Goal: Task Accomplishment & Management: Manage account settings

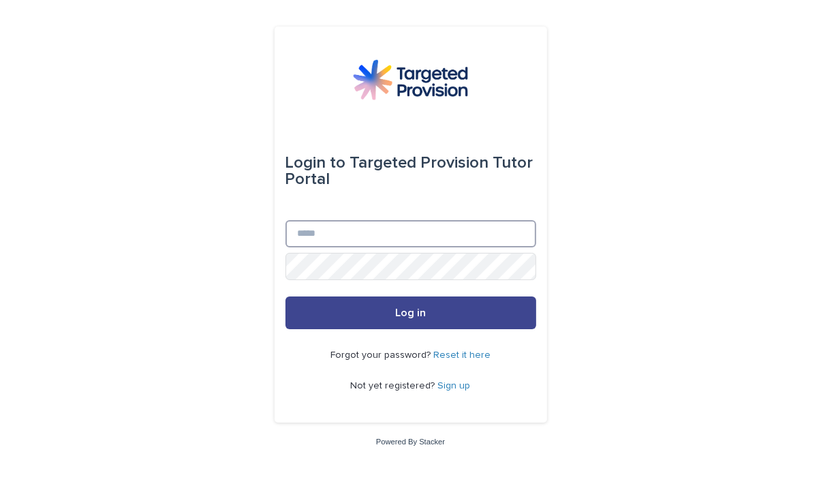
type input "**********"
click at [391, 306] on button "Log in" at bounding box center [410, 312] width 251 height 33
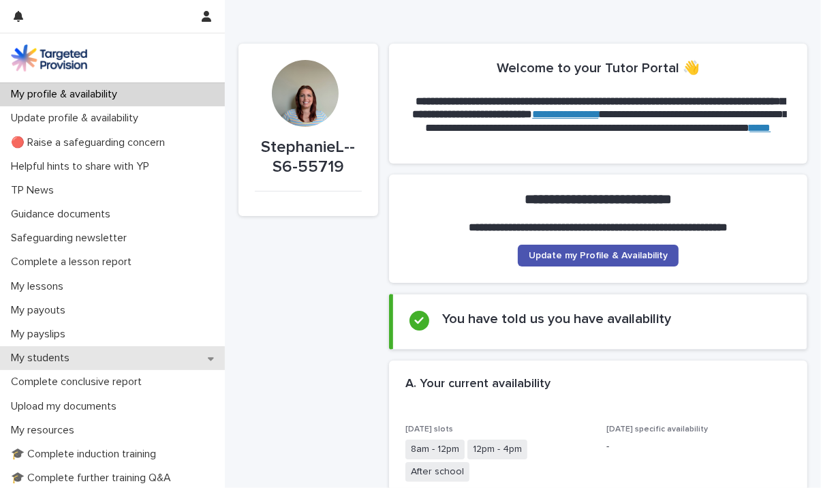
scroll to position [54, 0]
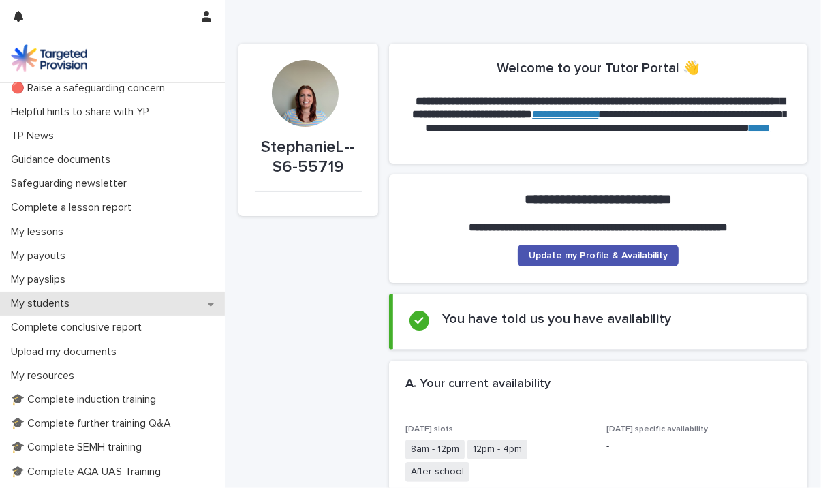
click at [52, 309] on p "My students" at bounding box center [42, 303] width 75 height 13
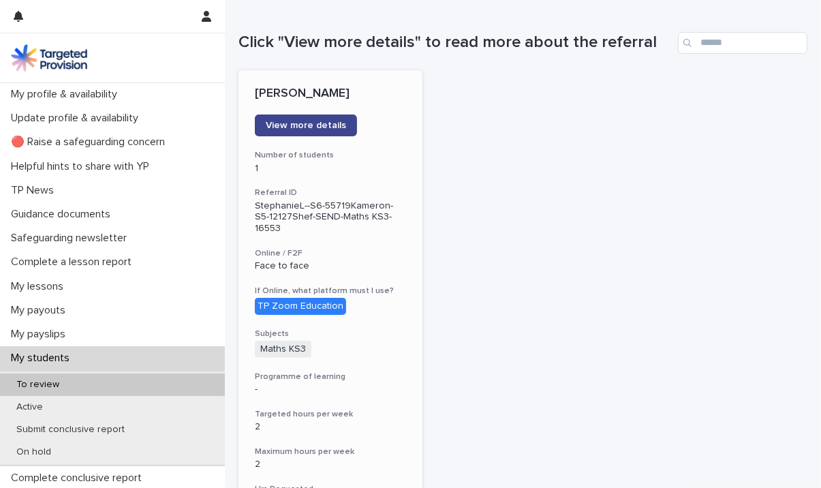
scroll to position [120, 0]
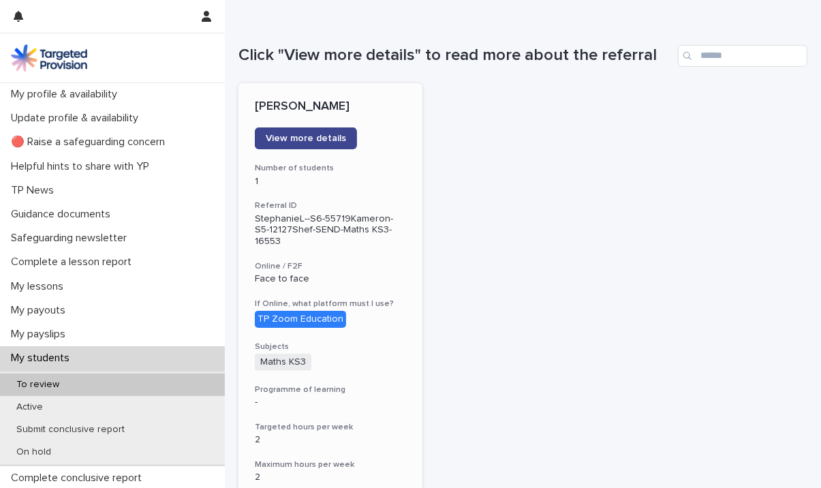
click at [308, 138] on span "View more details" at bounding box center [306, 139] width 80 height 10
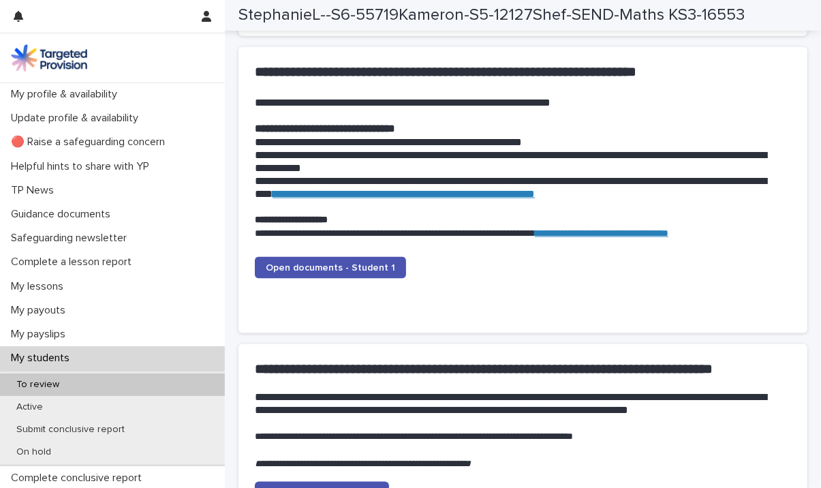
scroll to position [1335, 0]
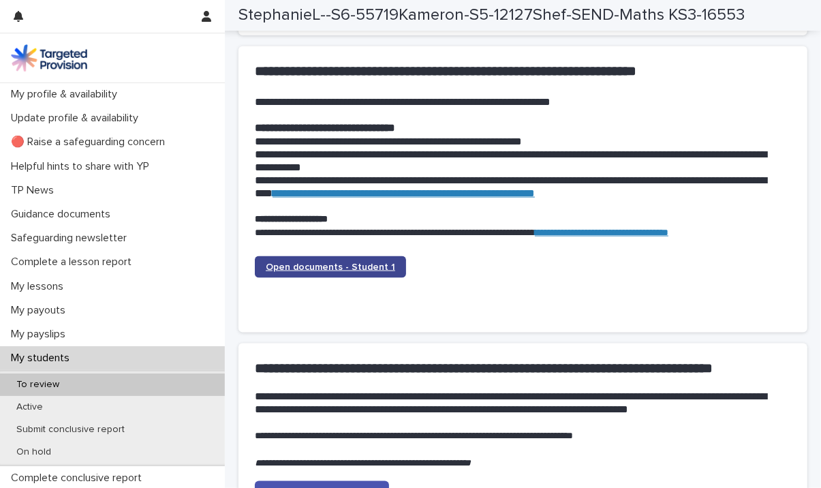
click at [359, 267] on span "Open documents - Student 1" at bounding box center [330, 267] width 129 height 10
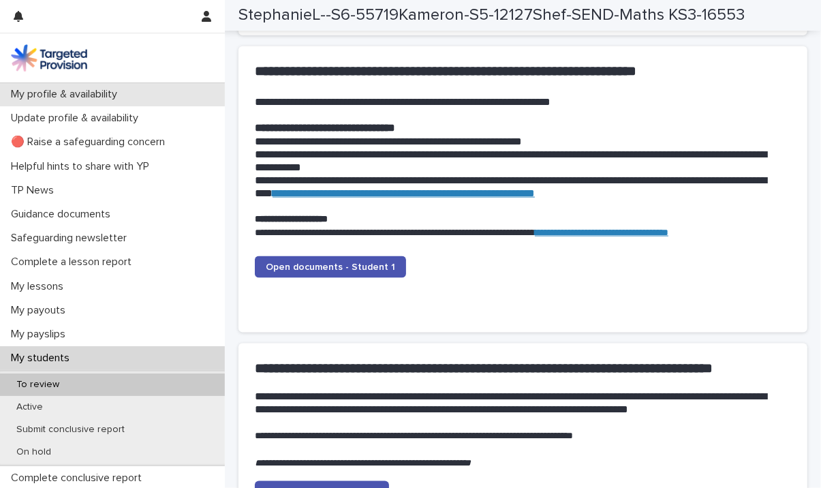
click at [68, 96] on p "My profile & availability" at bounding box center [66, 94] width 123 height 13
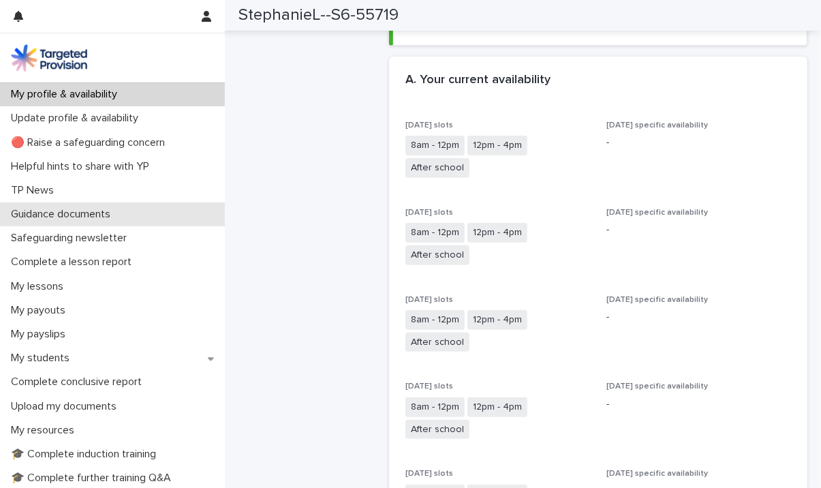
scroll to position [297, 0]
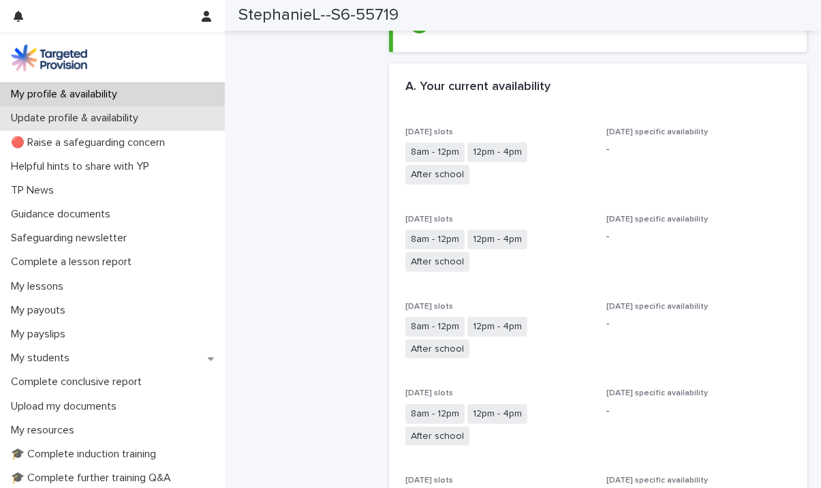
click at [100, 114] on p "Update profile & availability" at bounding box center [77, 118] width 144 height 13
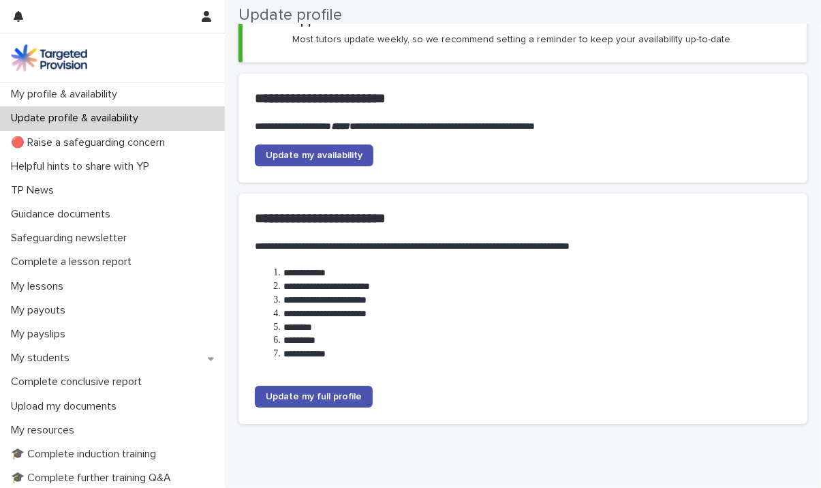
scroll to position [153, 0]
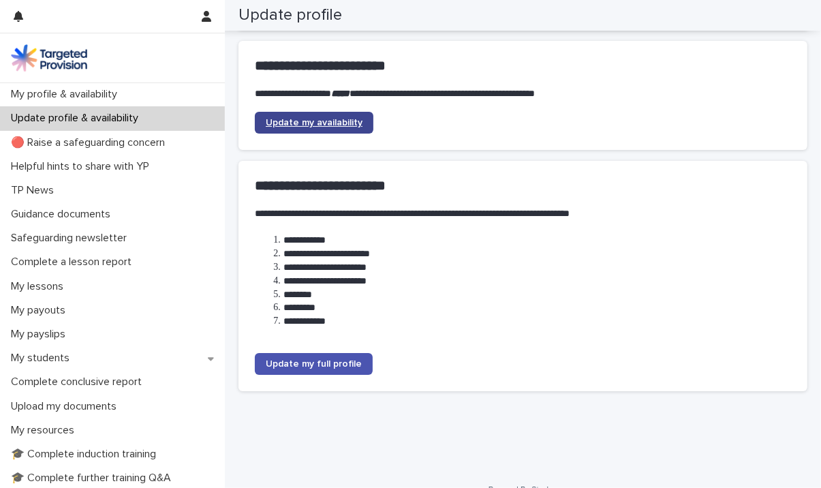
click at [309, 116] on link "Update my availability" at bounding box center [314, 123] width 119 height 22
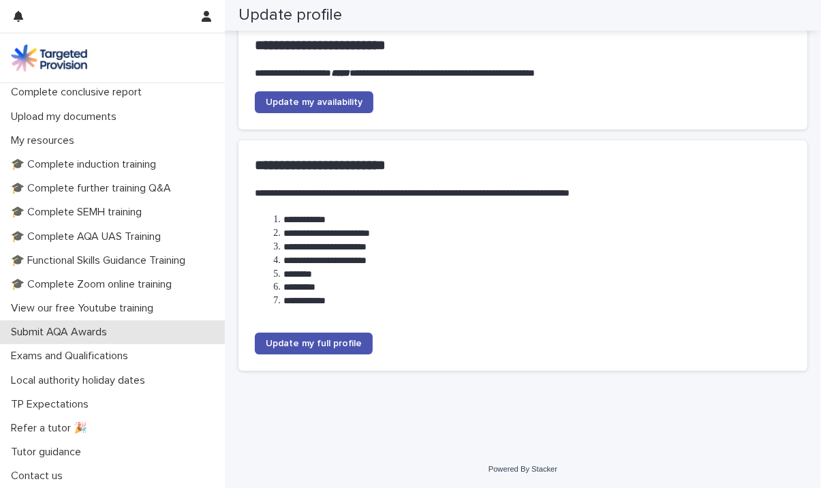
scroll to position [0, 0]
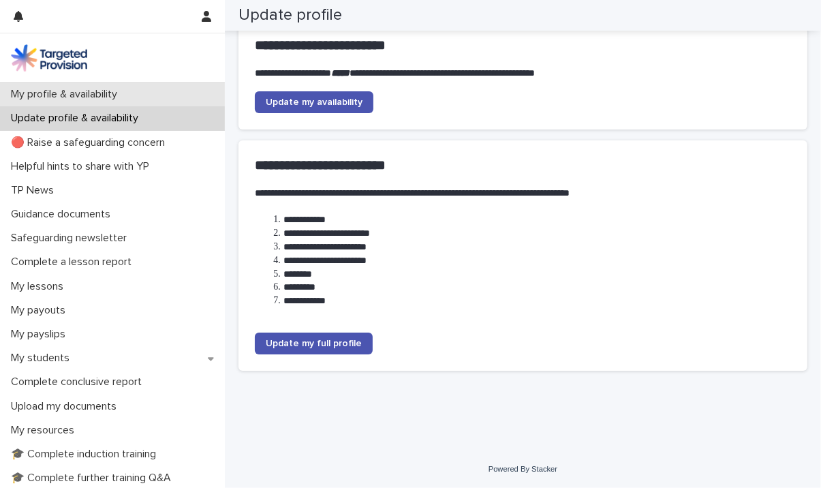
click at [83, 91] on p "My profile & availability" at bounding box center [66, 94] width 123 height 13
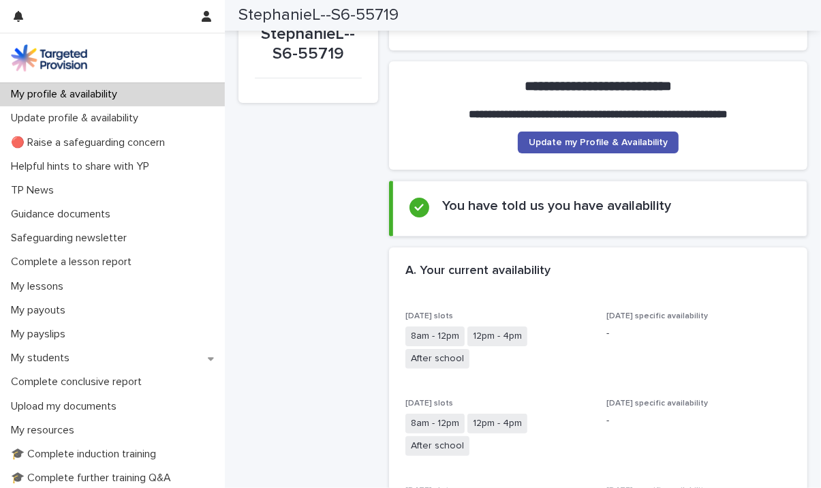
scroll to position [113, 0]
click at [202, 12] on icon "button" at bounding box center [207, 16] width 10 height 11
click at [324, 222] on div at bounding box center [410, 244] width 821 height 488
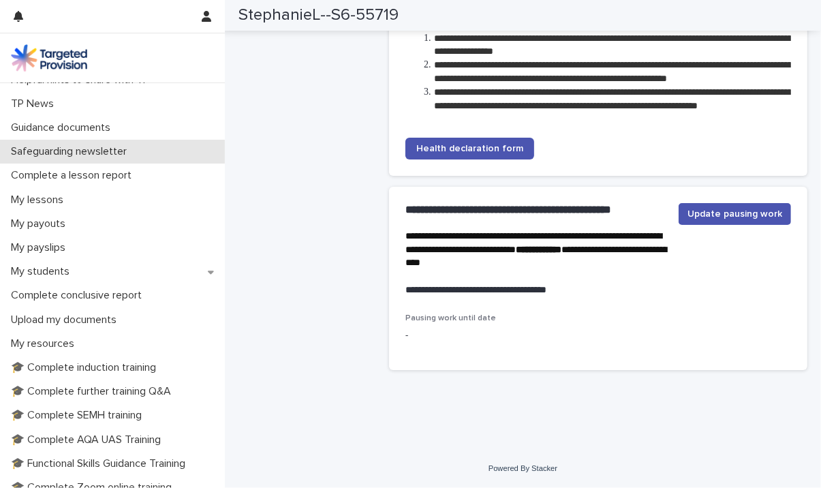
scroll to position [88, 0]
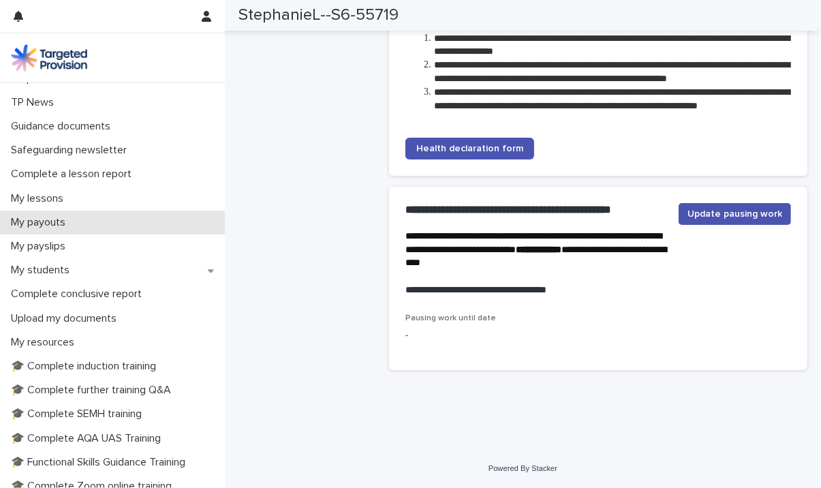
click at [69, 222] on p "My payouts" at bounding box center [40, 222] width 71 height 13
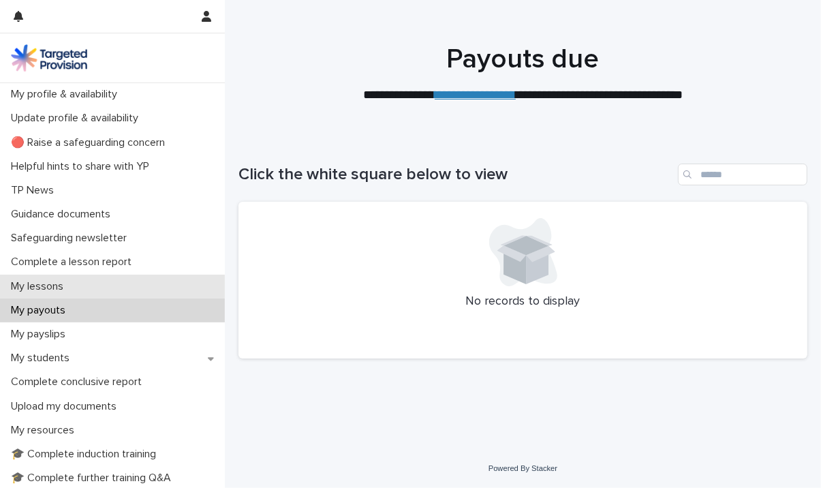
click at [74, 285] on p "My lessons" at bounding box center [39, 286] width 69 height 13
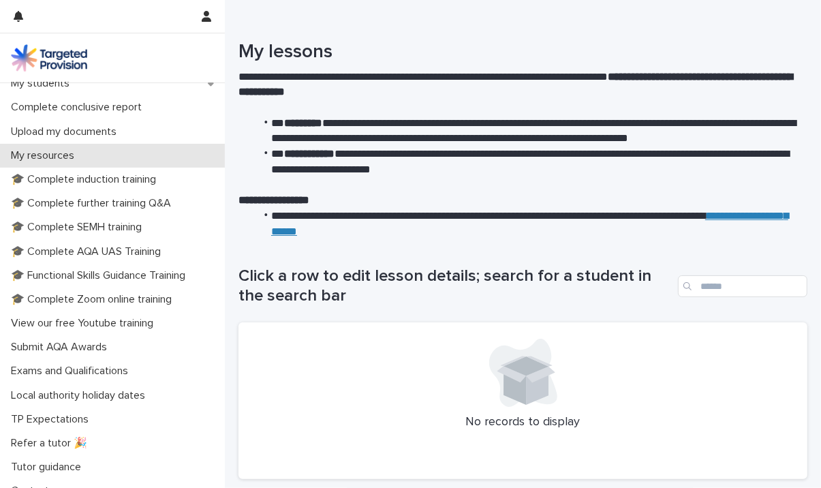
scroll to position [290, 0]
